Goal: Information Seeking & Learning: Learn about a topic

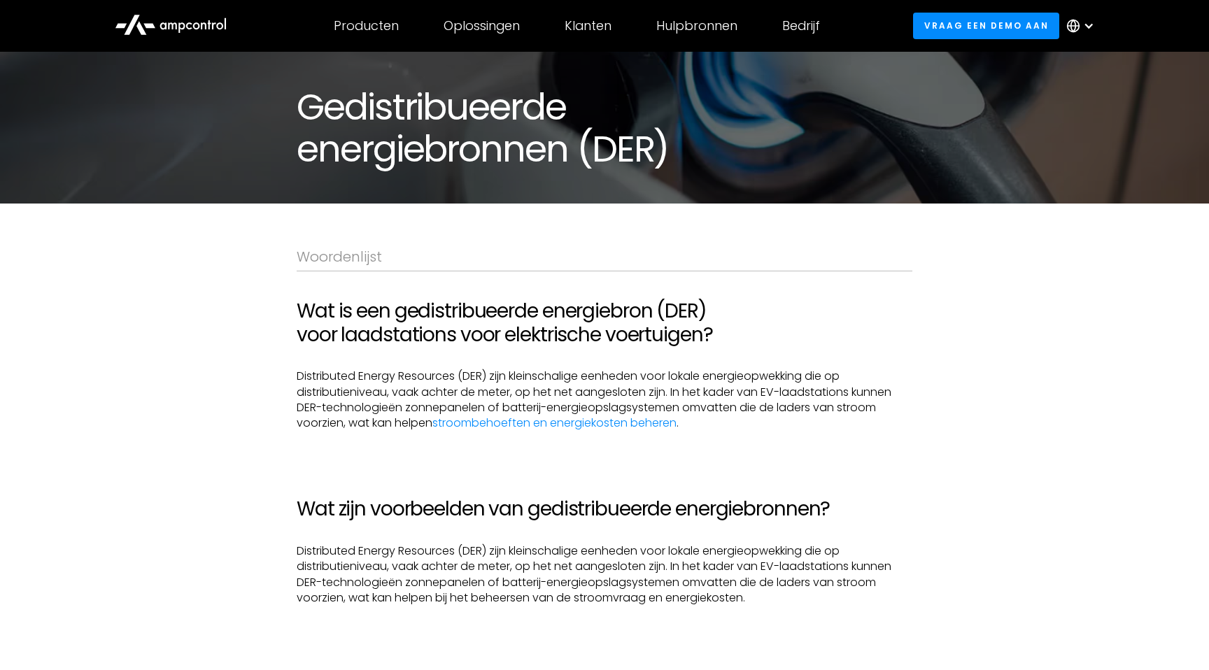
scroll to position [104, 0]
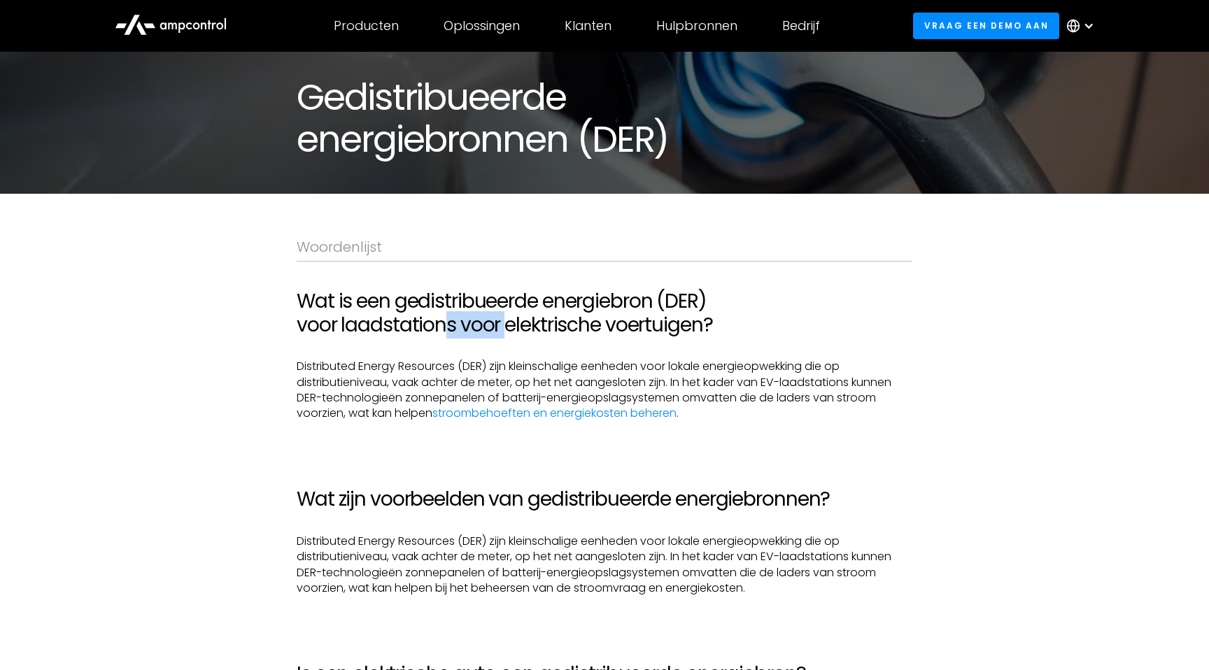
drag, startPoint x: 441, startPoint y: 325, endPoint x: 504, endPoint y: 322, distance: 63.7
click at [504, 322] on h2 "Wat is een gedistribueerde energiebron (DER) voor laadstations voor elektrische…" at bounding box center [605, 313] width 616 height 47
click at [524, 322] on h2 "Wat is een gedistribueerde energiebron (DER) voor laadstations voor elektrische…" at bounding box center [605, 313] width 616 height 47
drag, startPoint x: 360, startPoint y: 360, endPoint x: 432, endPoint y: 357, distance: 72.8
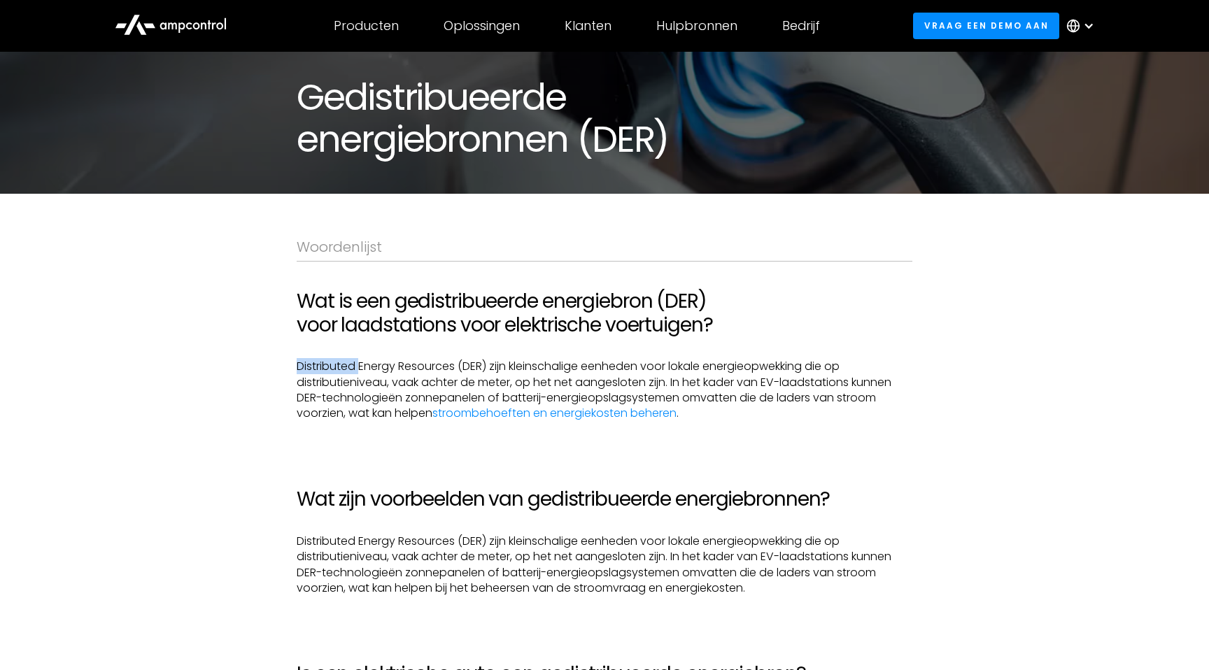
click at [442, 360] on p "‍ Distributed Energy Resources (DER) zijn kleinschalige eenheden voor lokale en…" at bounding box center [605, 390] width 616 height 63
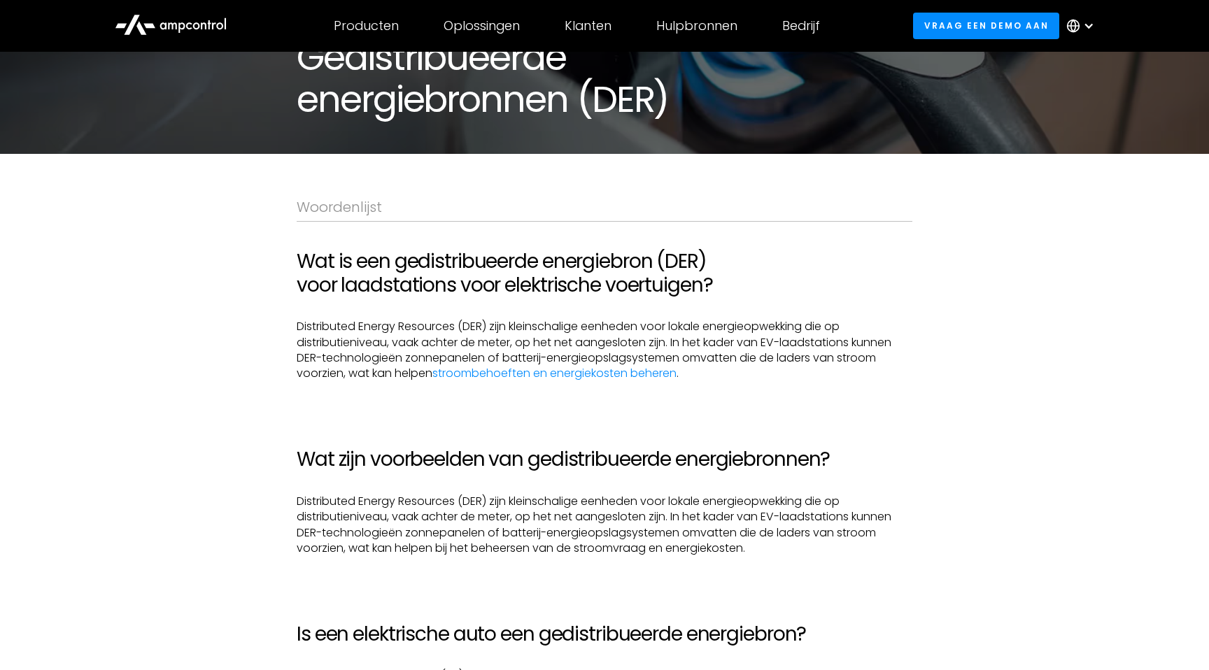
scroll to position [153, 0]
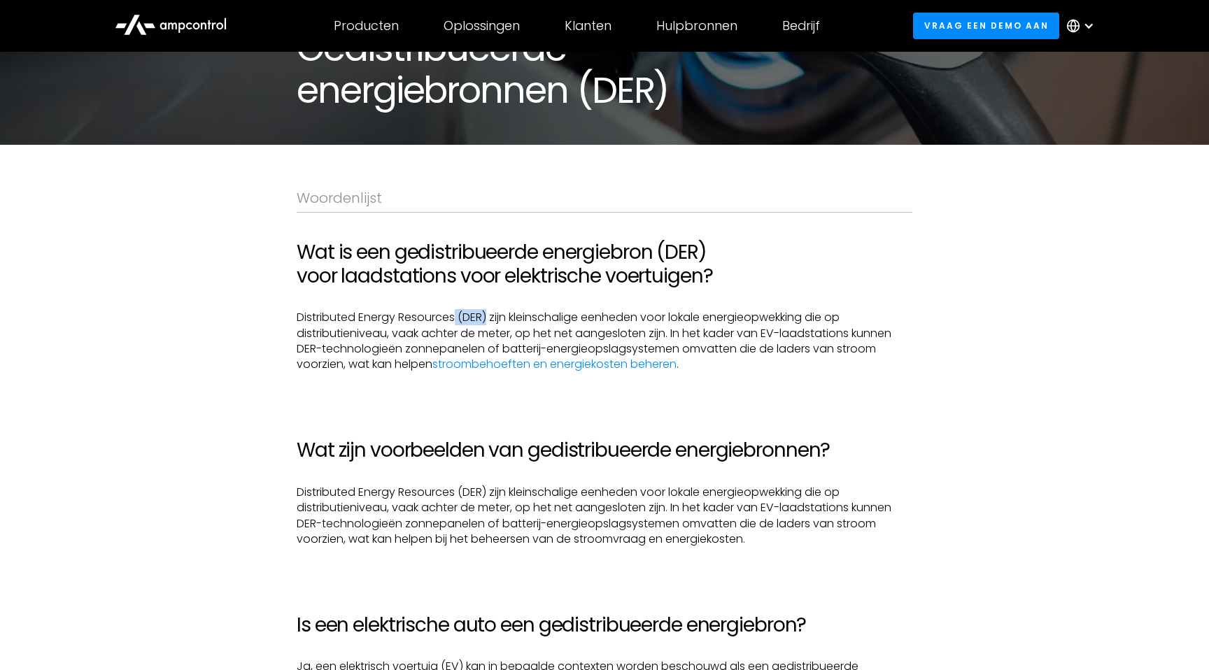
drag, startPoint x: 458, startPoint y: 313, endPoint x: 489, endPoint y: 313, distance: 30.8
click at [489, 313] on p "‍ Distributed Energy Resources (DER) zijn kleinschalige eenheden voor lokale en…" at bounding box center [605, 341] width 616 height 63
drag, startPoint x: 295, startPoint y: 318, endPoint x: 490, endPoint y: 315, distance: 195.2
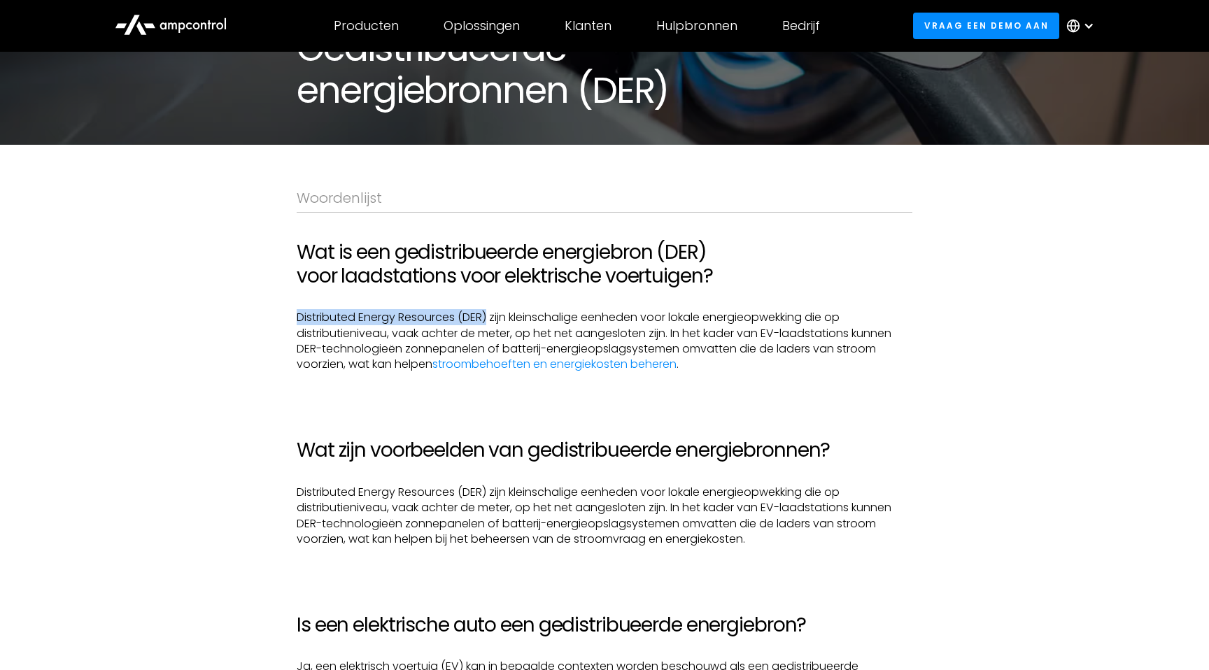
copy p "‍ Distributed Energy Resources (DER)"
